Goal: Task Accomplishment & Management: Use online tool/utility

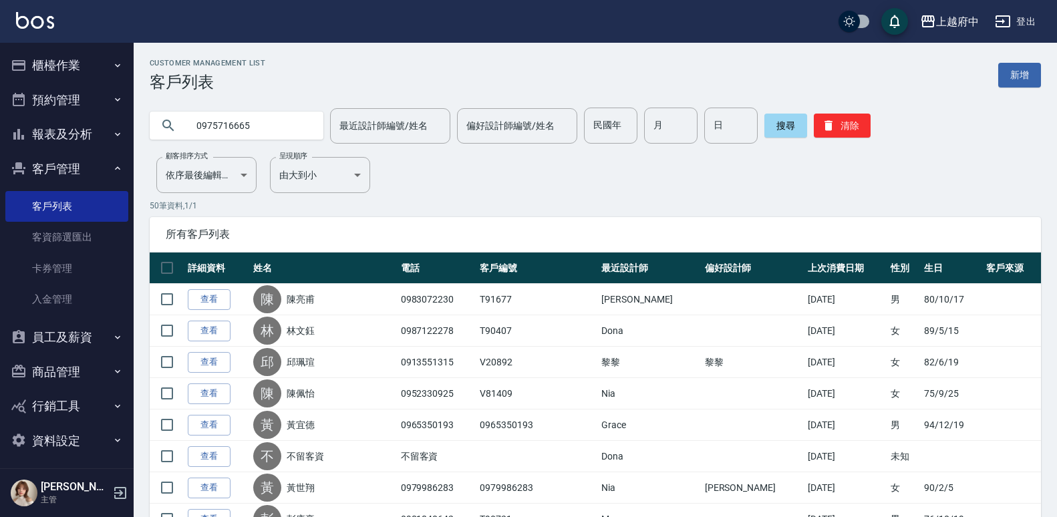
type input "0975716665"
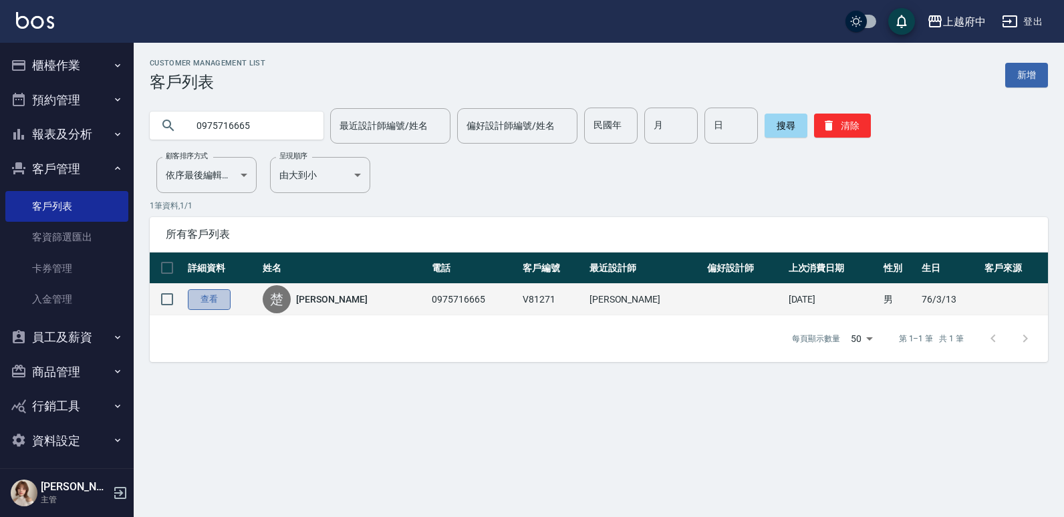
click at [193, 295] on link "查看" at bounding box center [209, 299] width 43 height 21
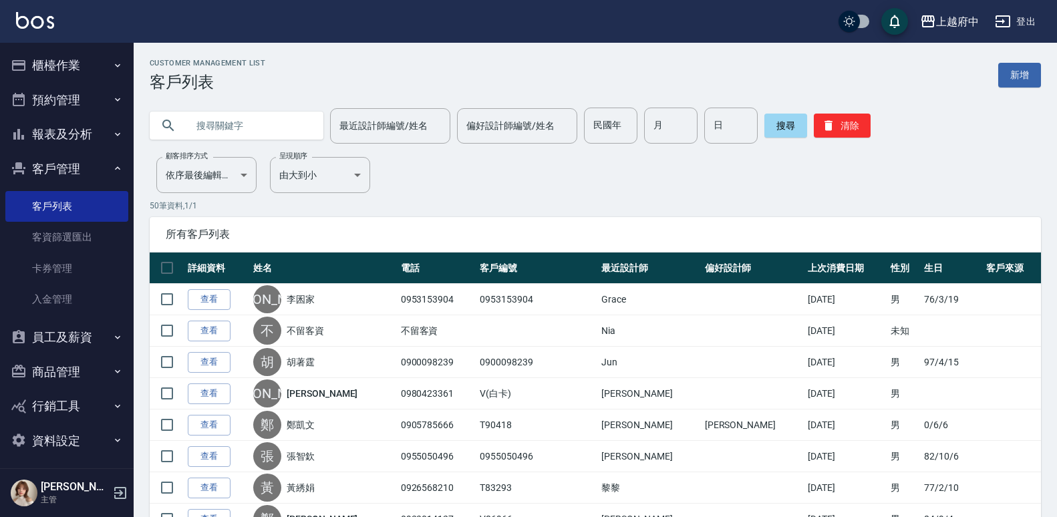
click at [265, 112] on input "text" at bounding box center [250, 126] width 126 height 36
click at [265, 116] on input "text" at bounding box center [250, 126] width 126 height 36
type input "0975618635"
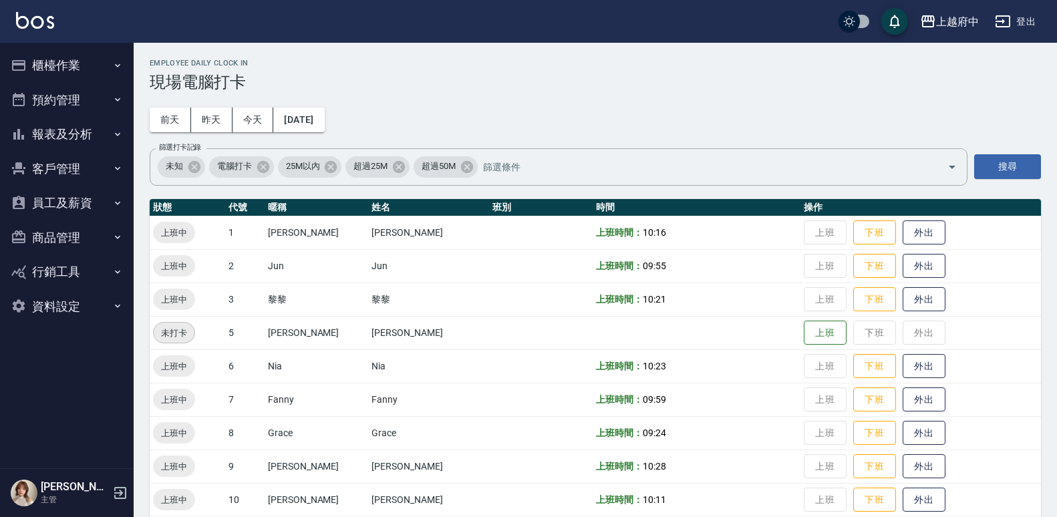
scroll to position [283, 0]
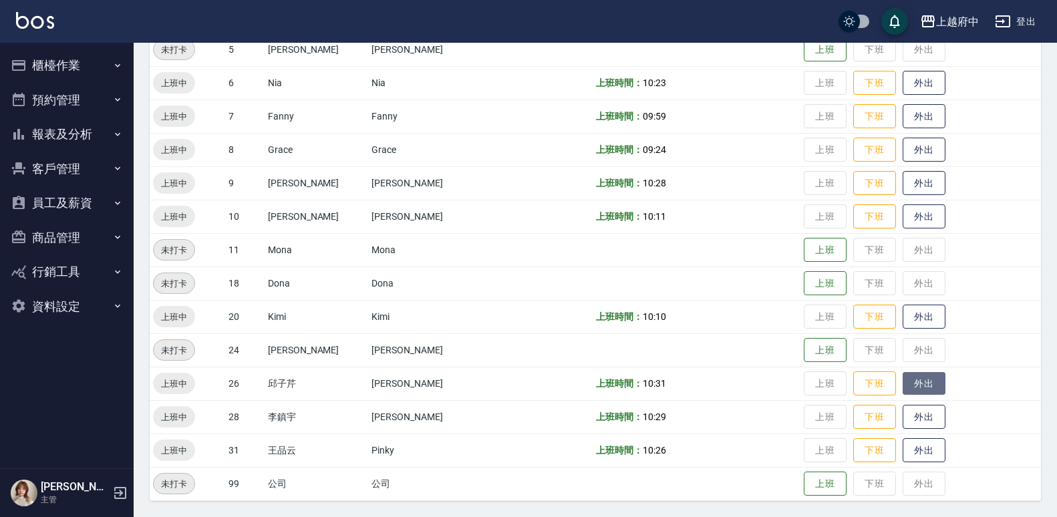
click at [903, 387] on button "外出" at bounding box center [924, 383] width 43 height 23
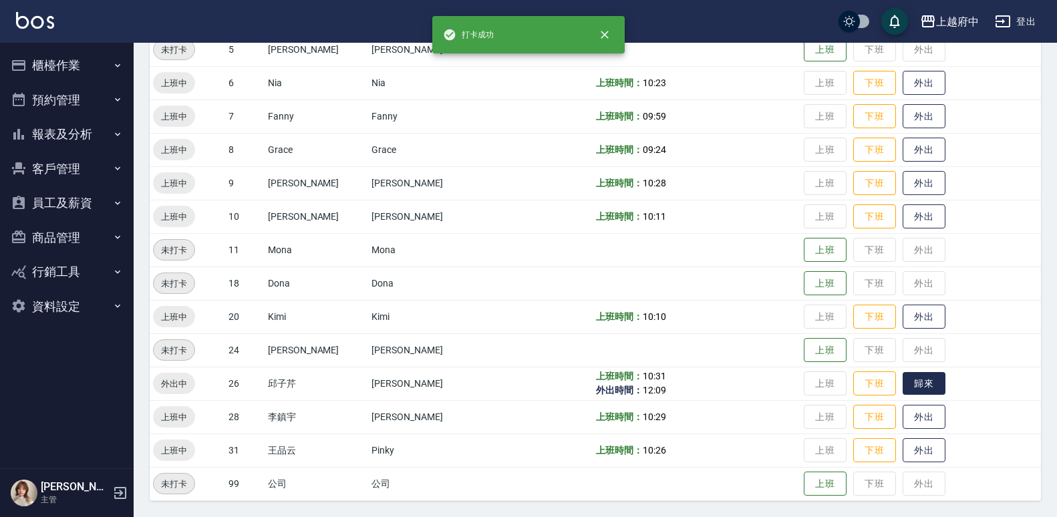
click at [903, 384] on button "歸來" at bounding box center [924, 383] width 43 height 23
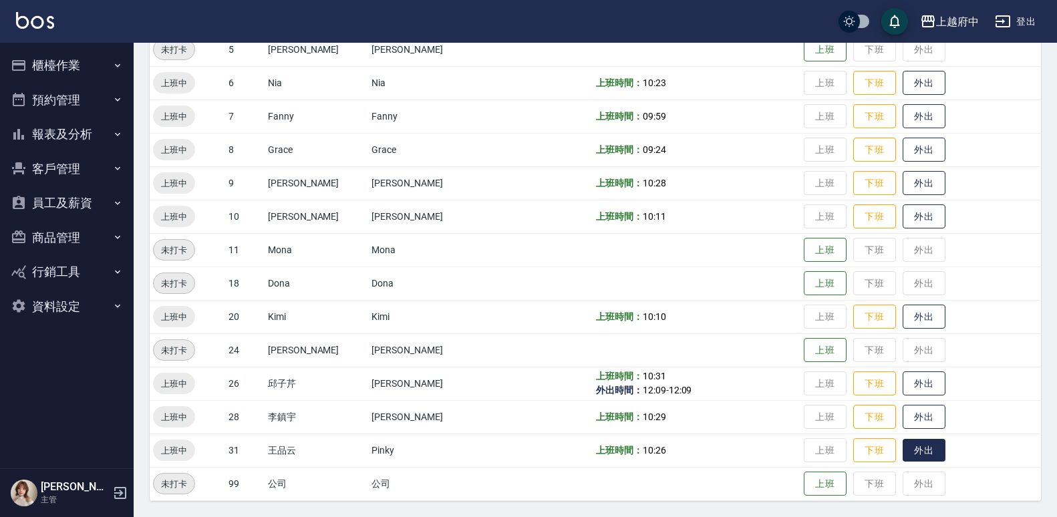
click at [919, 439] on button "外出" at bounding box center [924, 450] width 43 height 23
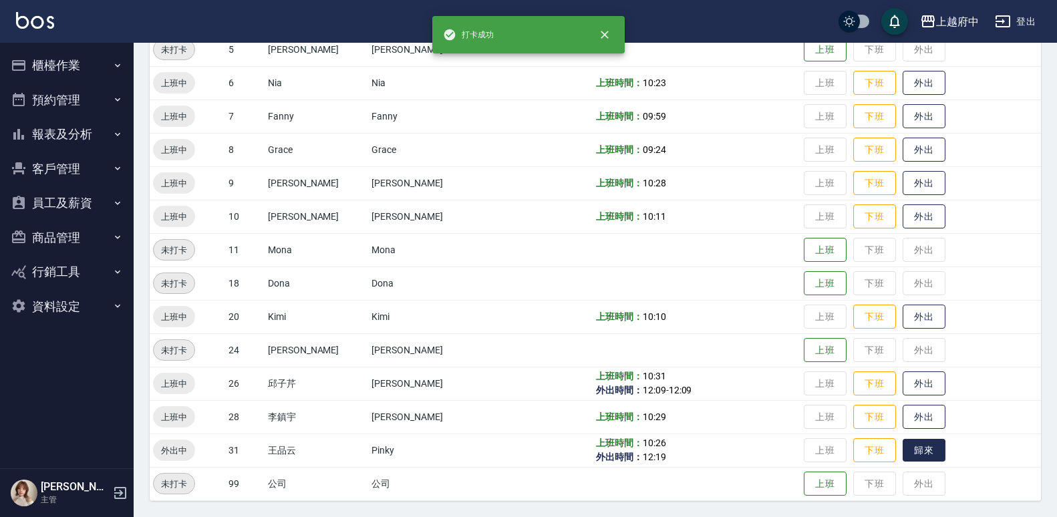
click at [916, 442] on button "歸來" at bounding box center [924, 450] width 43 height 23
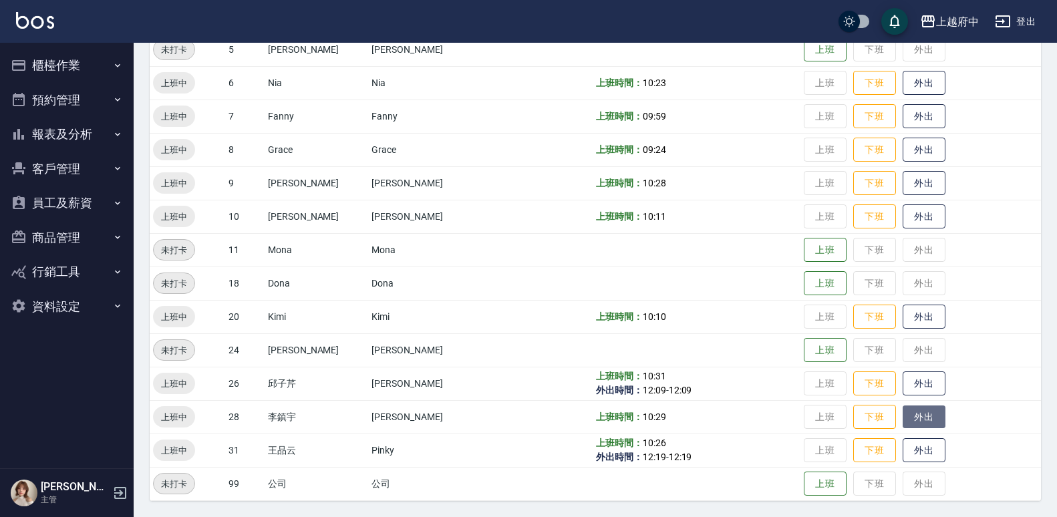
click at [903, 410] on button "外出" at bounding box center [924, 417] width 43 height 23
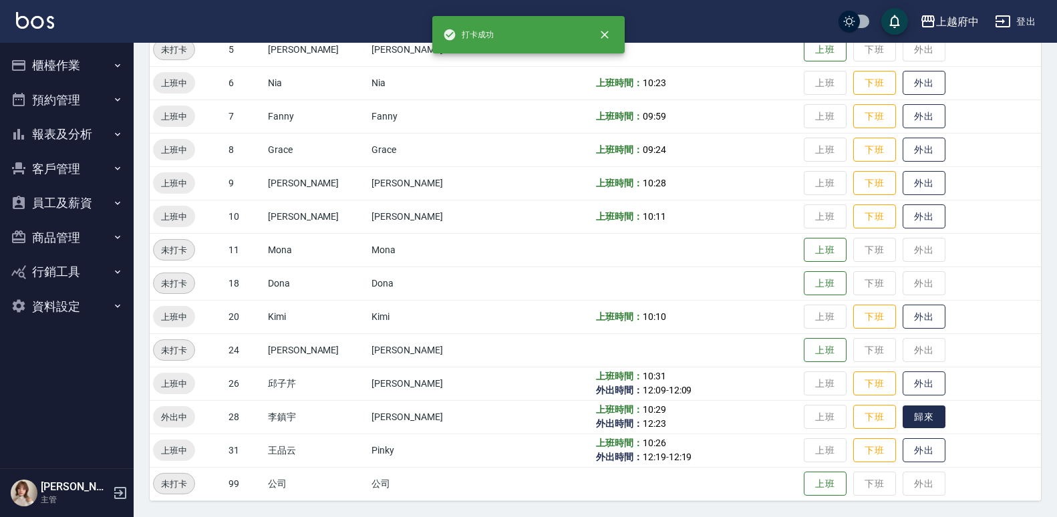
click at [903, 410] on button "歸來" at bounding box center [924, 417] width 43 height 23
